Goal: Check status

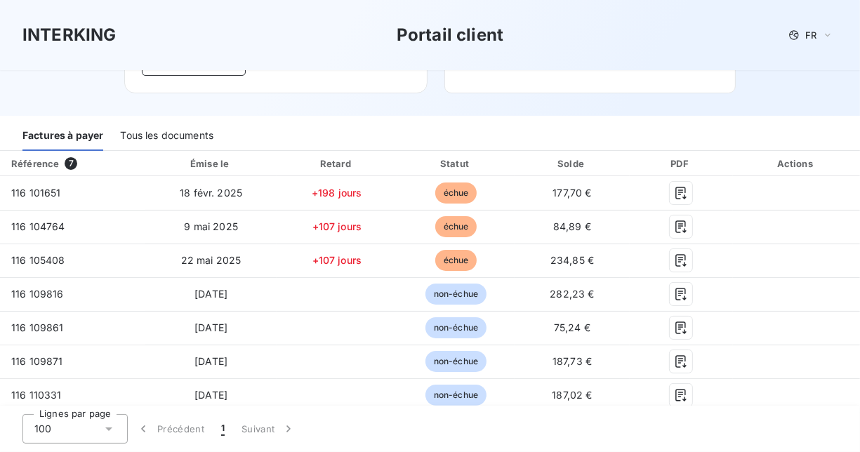
scroll to position [143, 0]
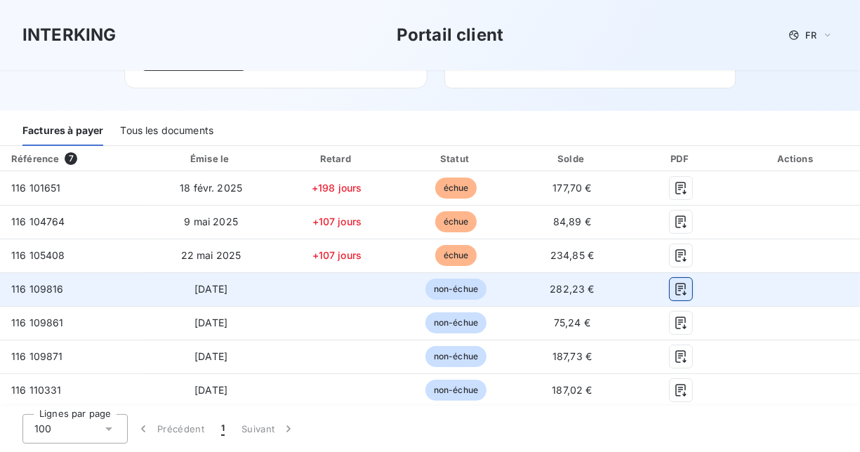
click at [674, 294] on icon "button" at bounding box center [681, 289] width 14 height 14
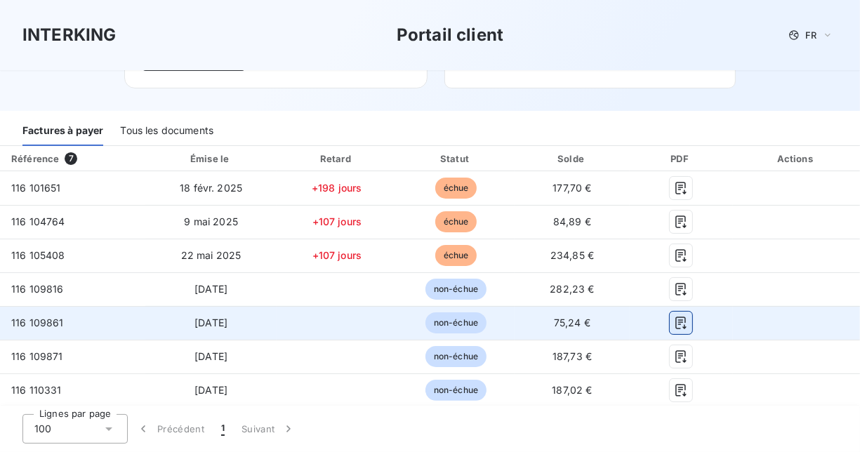
click at [670, 325] on button "button" at bounding box center [681, 323] width 22 height 22
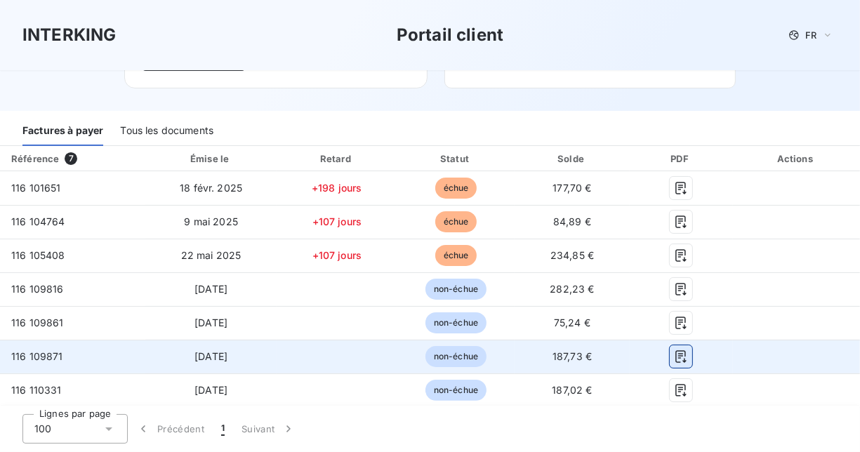
click at [674, 359] on icon "button" at bounding box center [681, 357] width 14 height 14
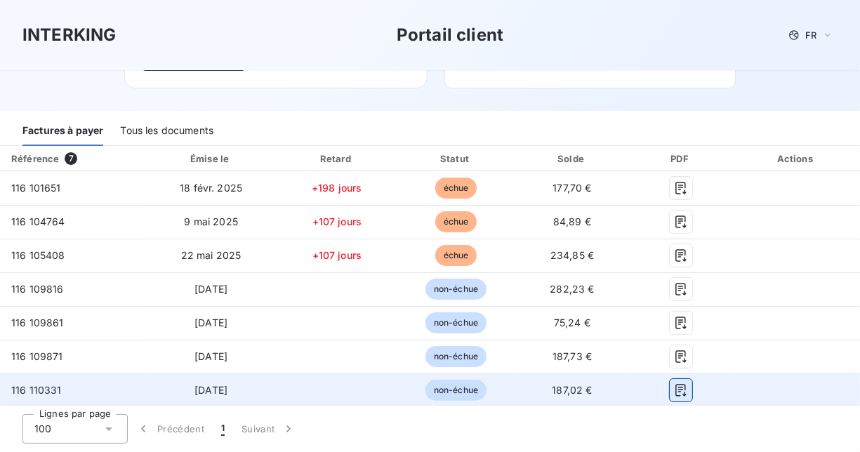
click at [678, 392] on icon "button" at bounding box center [681, 390] width 14 height 14
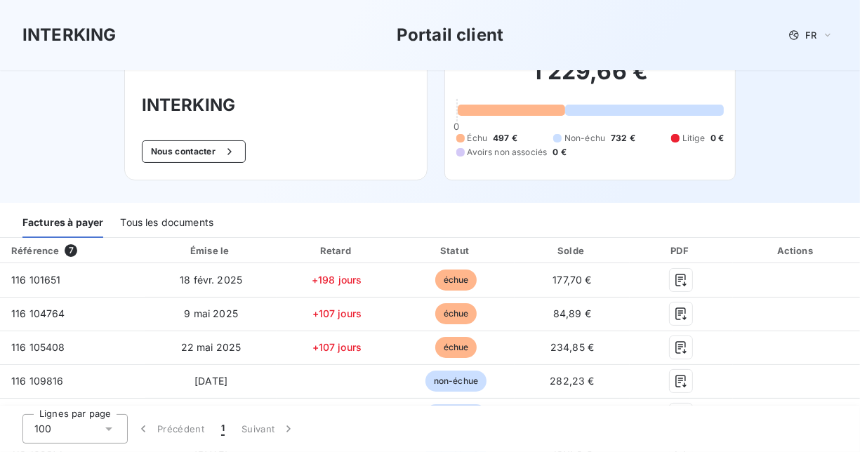
scroll to position [0, 0]
